Goal: Check status: Check status

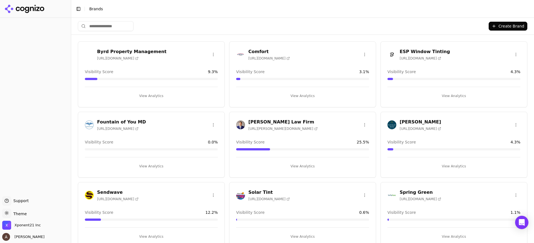
click at [143, 163] on button "View Analytics" at bounding box center [151, 166] width 133 height 9
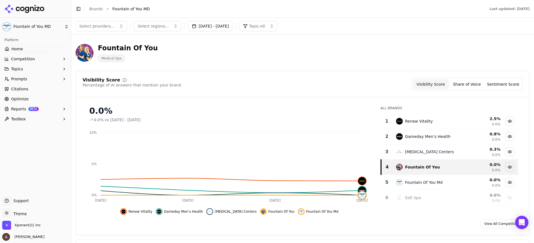
click at [232, 24] on button "[DATE] - [DATE]" at bounding box center [210, 26] width 44 height 10
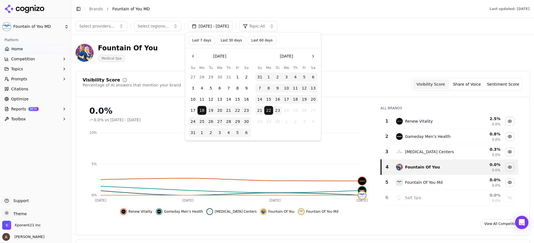
click at [279, 111] on button "23" at bounding box center [277, 110] width 9 height 9
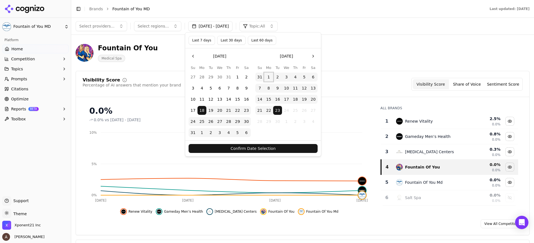
click at [267, 76] on button "1" at bounding box center [268, 77] width 9 height 9
click at [270, 73] on button "1" at bounding box center [268, 77] width 9 height 9
click at [276, 105] on tbody "31 1 2 3 4 5 6 7 8 9 10 11 12 13 14 15 16 17 18 19 20 21 22 23 24 25 26 27 28 2…" at bounding box center [286, 98] width 62 height 56
click at [278, 108] on button "23" at bounding box center [277, 110] width 9 height 9
click at [276, 143] on div "Confirm Date Selection" at bounding box center [253, 148] width 136 height 16
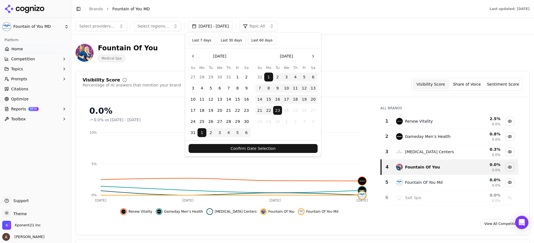
click at [277, 148] on button "Confirm Date Selection" at bounding box center [252, 148] width 129 height 9
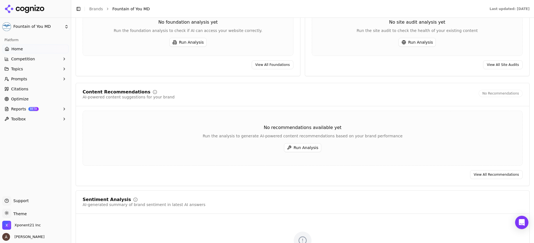
scroll to position [903, 0]
